Goal: Task Accomplishment & Management: Manage account settings

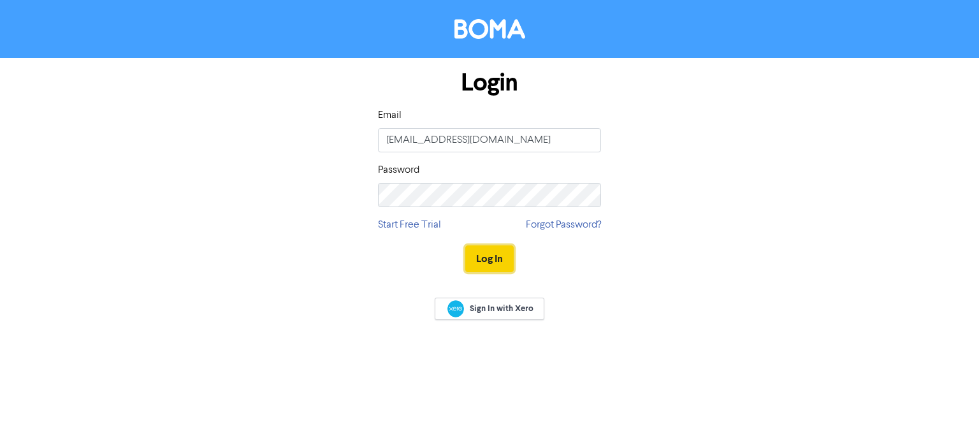
click at [499, 262] on button "Log In" at bounding box center [489, 258] width 48 height 27
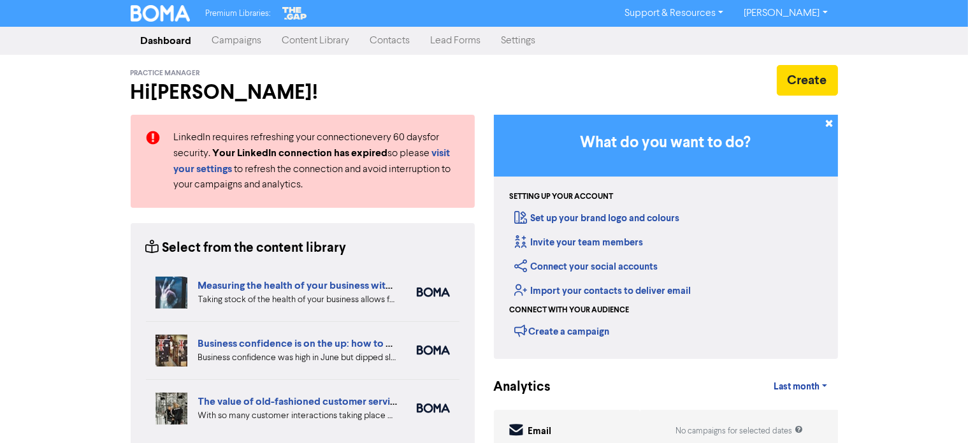
click at [384, 43] on link "Contacts" at bounding box center [390, 40] width 61 height 25
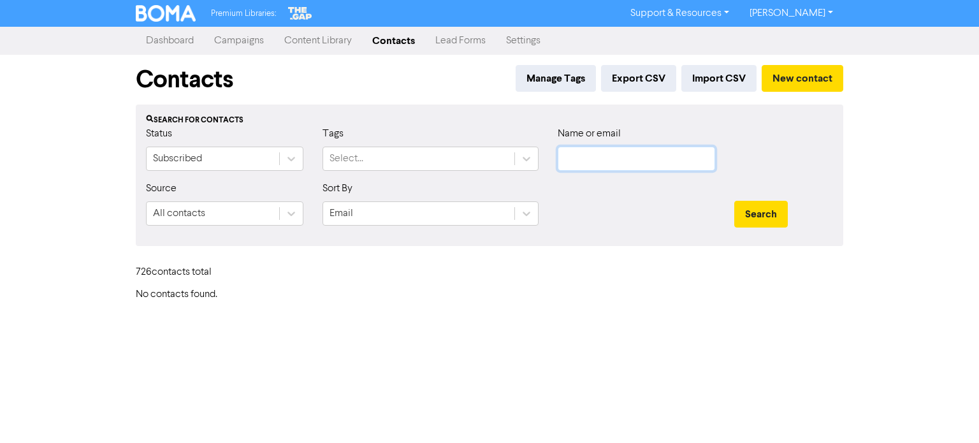
click at [581, 162] on input "text" at bounding box center [636, 159] width 157 height 24
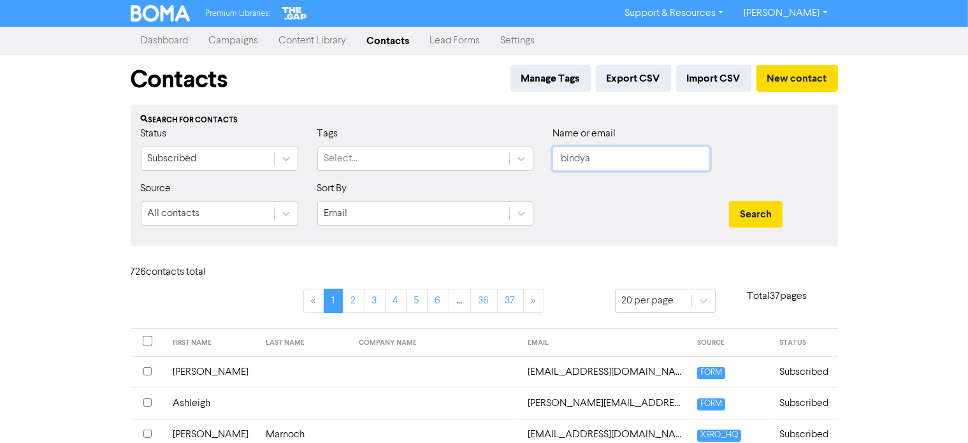
type input "bindya"
click at [729, 201] on button "Search" at bounding box center [756, 214] width 54 height 27
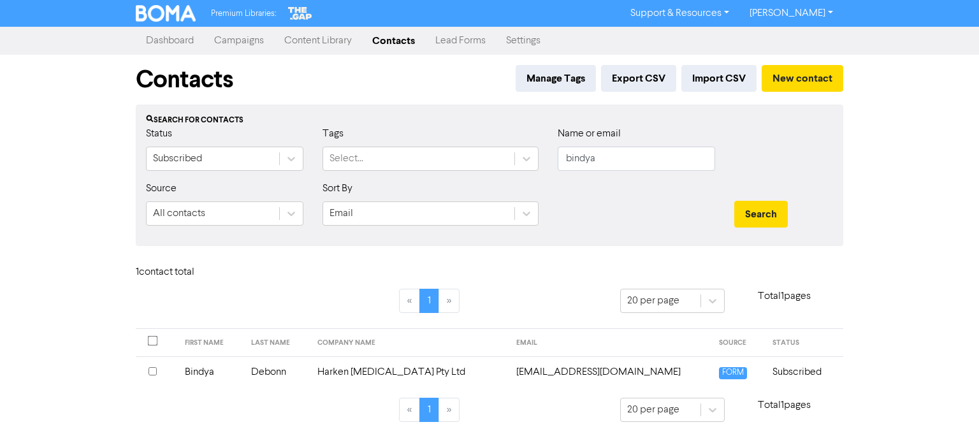
click at [147, 370] on th at bounding box center [156, 371] width 41 height 31
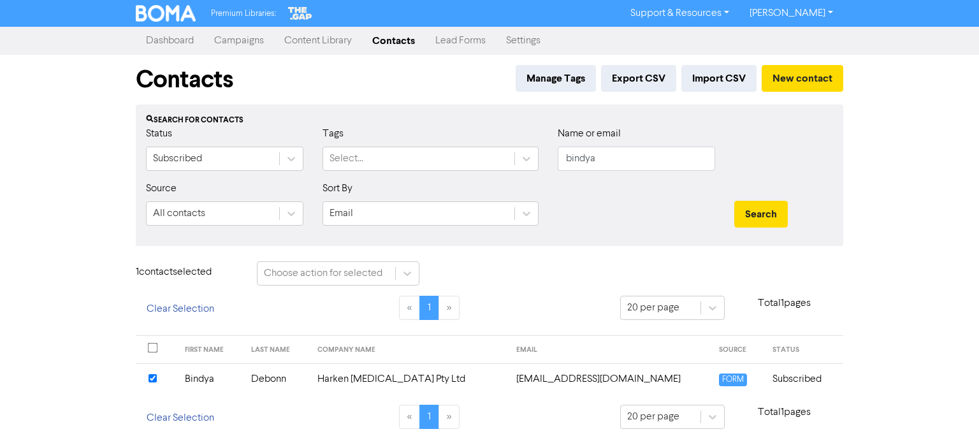
click at [203, 382] on td "Bindya" at bounding box center [210, 378] width 66 height 31
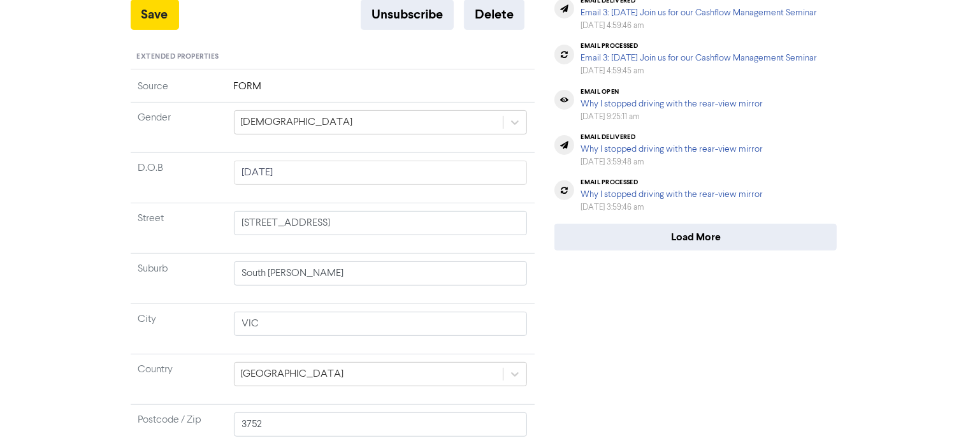
scroll to position [495, 0]
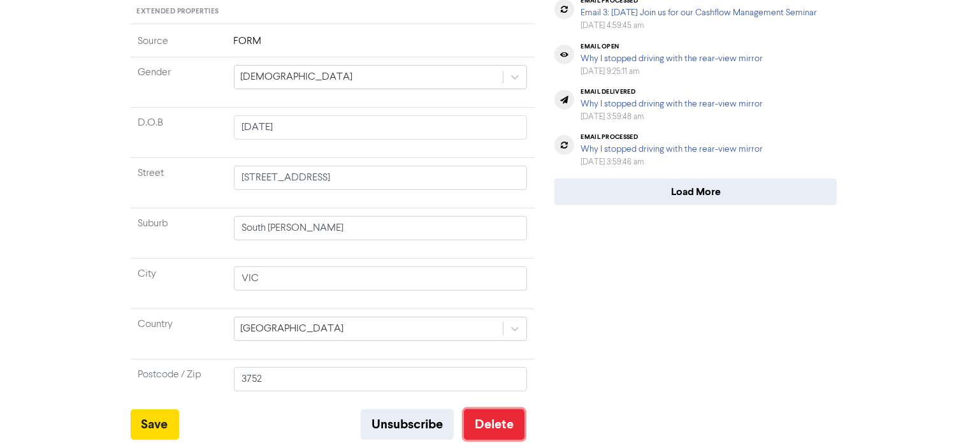
click at [500, 426] on button "Delete" at bounding box center [494, 424] width 61 height 31
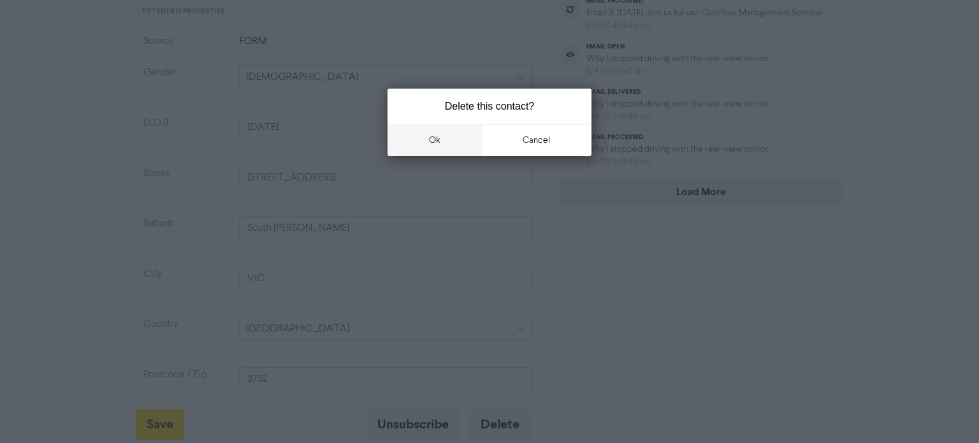
click at [424, 137] on button "ok" at bounding box center [434, 140] width 94 height 32
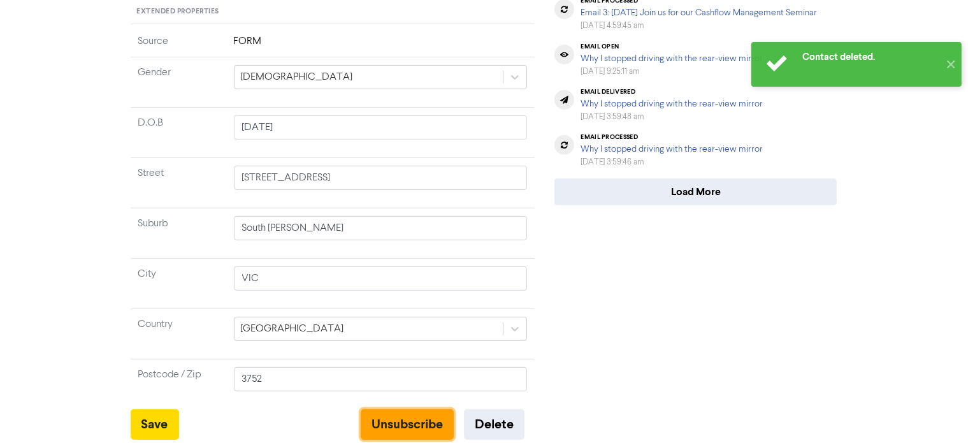
click at [418, 424] on button "Unsubscribe" at bounding box center [407, 424] width 93 height 31
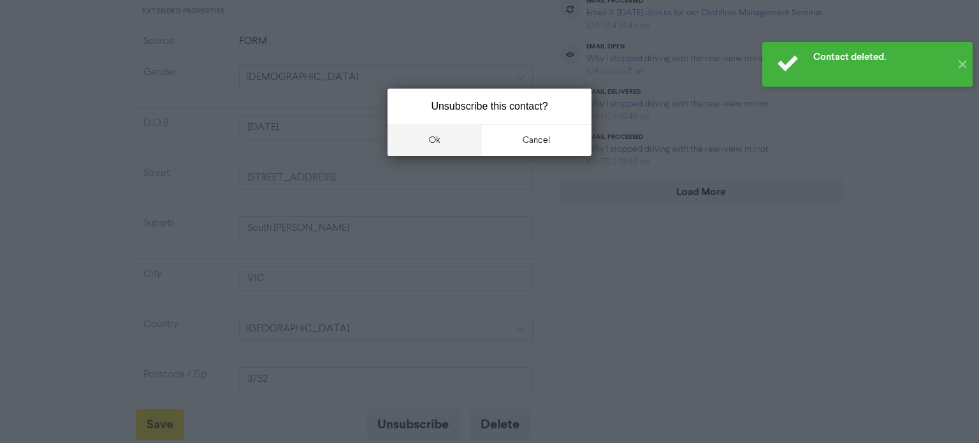
click at [460, 143] on button "ok" at bounding box center [434, 140] width 94 height 32
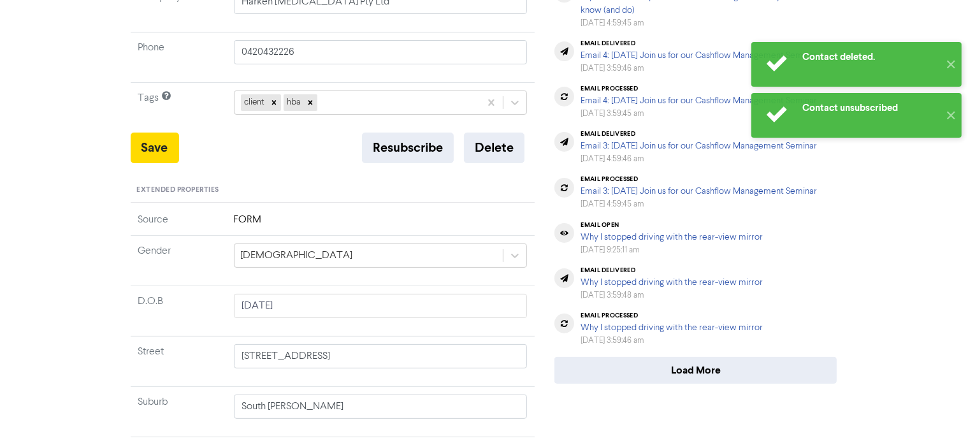
scroll to position [240, 0]
